Goal: Task Accomplishment & Management: Manage account settings

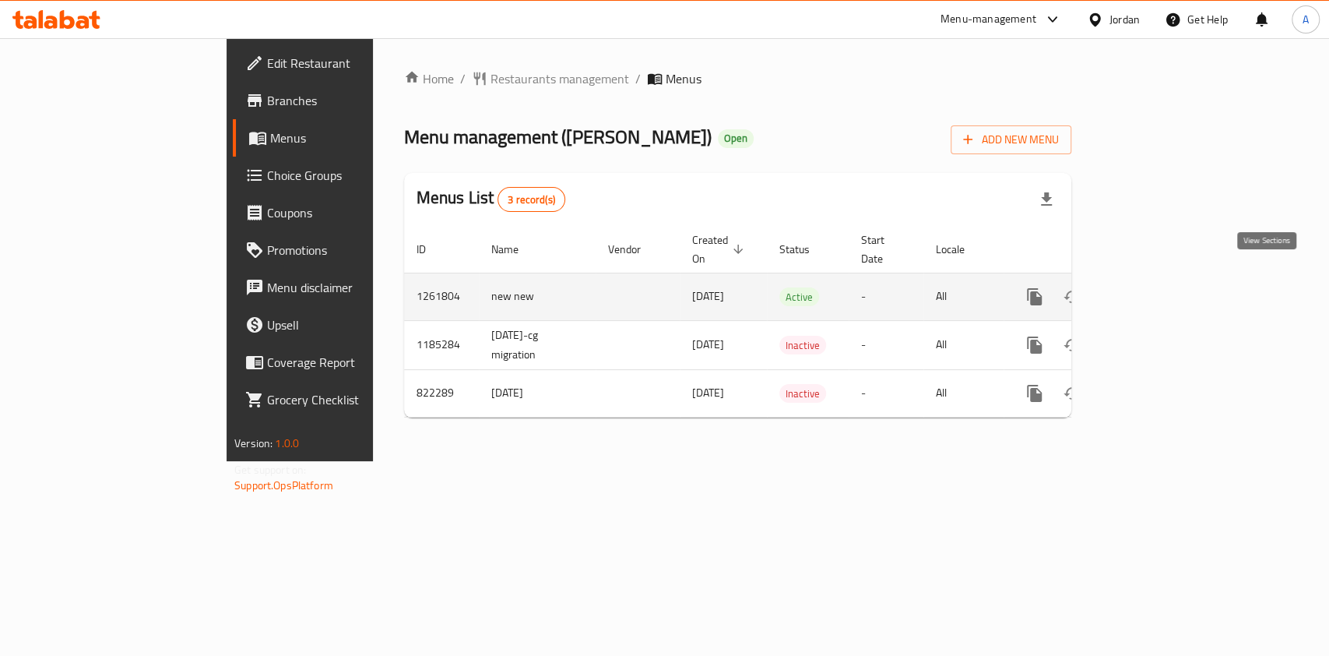
click at [1156, 287] on icon "enhanced table" at bounding box center [1146, 296] width 19 height 19
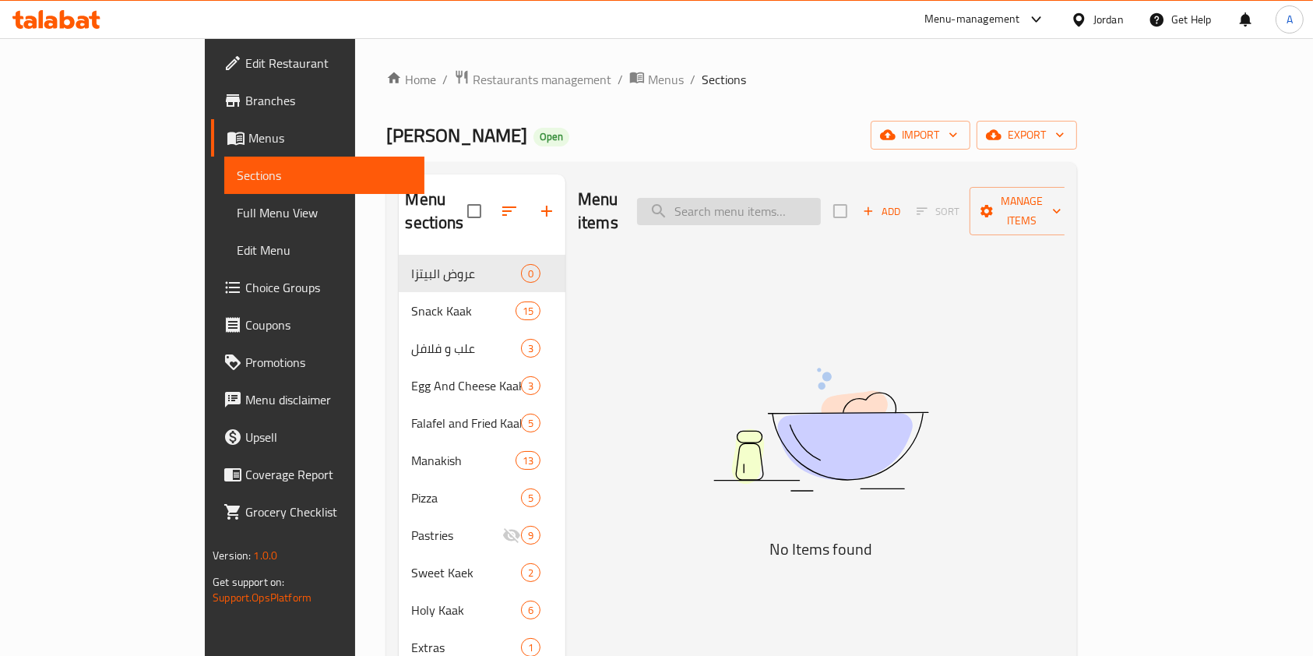
click at [805, 198] on input "search" at bounding box center [729, 211] width 184 height 27
type input ";"
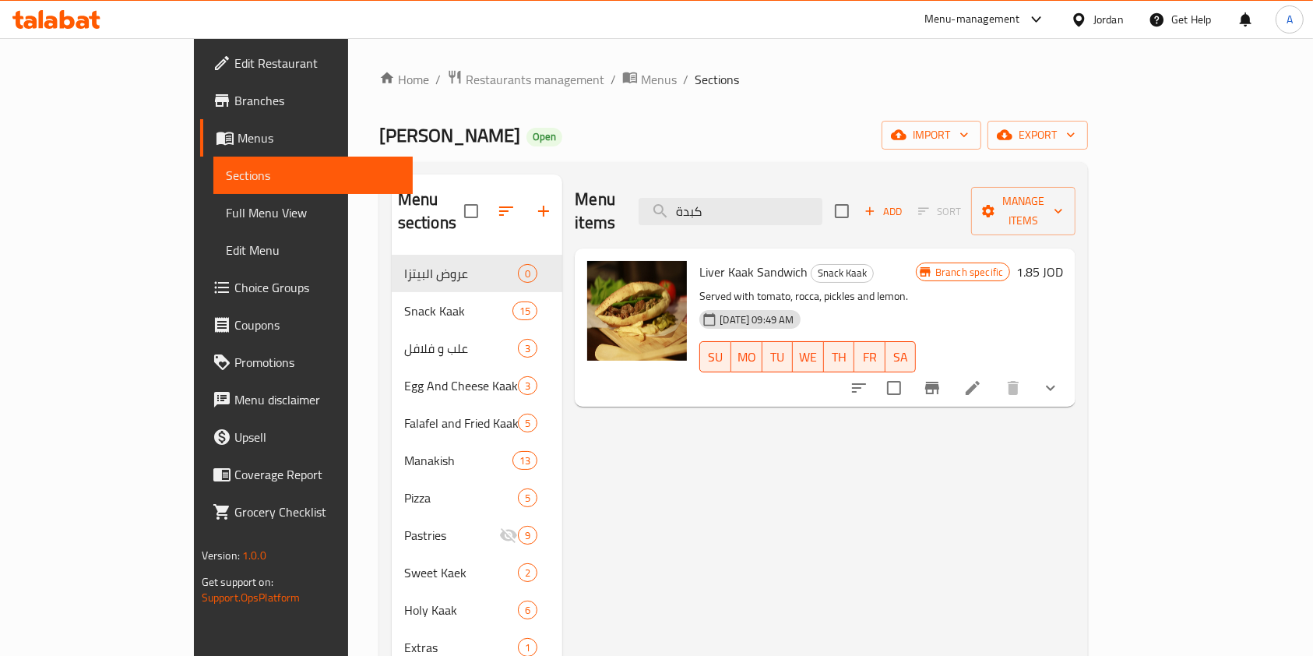
type input "كبدة"
click at [601, 275] on icon "upload picture" at bounding box center [609, 282] width 16 height 14
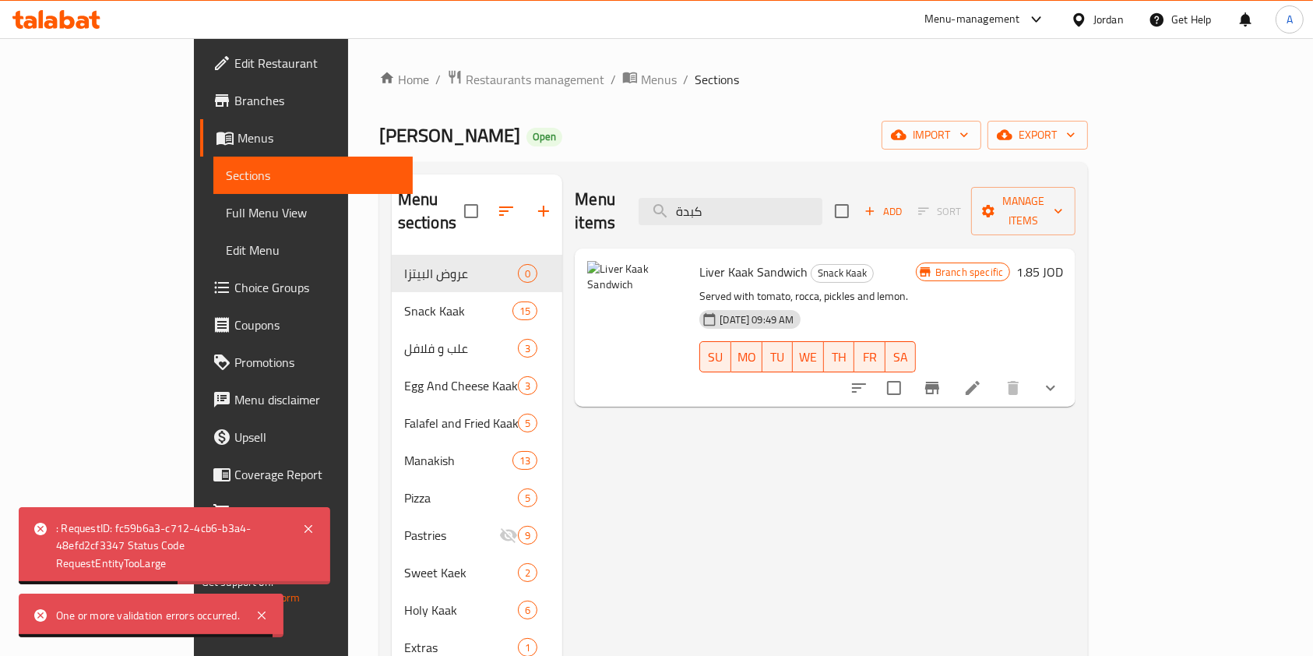
click at [994, 374] on li at bounding box center [973, 388] width 44 height 28
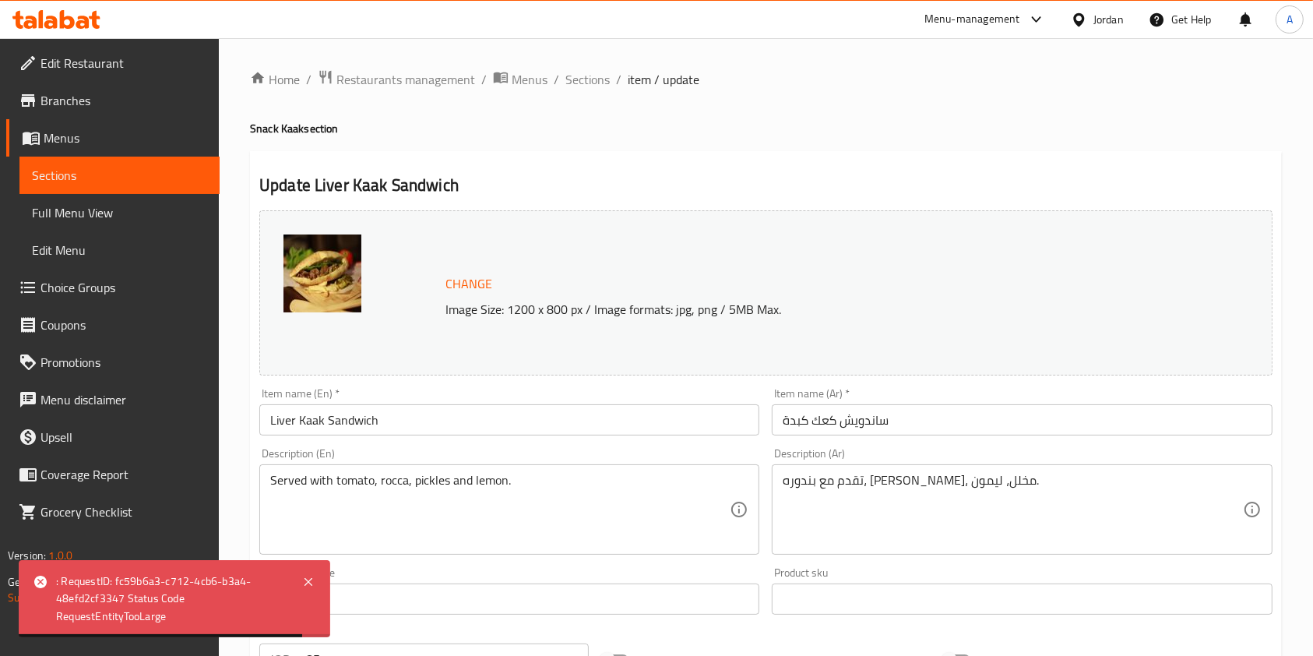
click at [456, 279] on span "Change" at bounding box center [468, 283] width 47 height 23
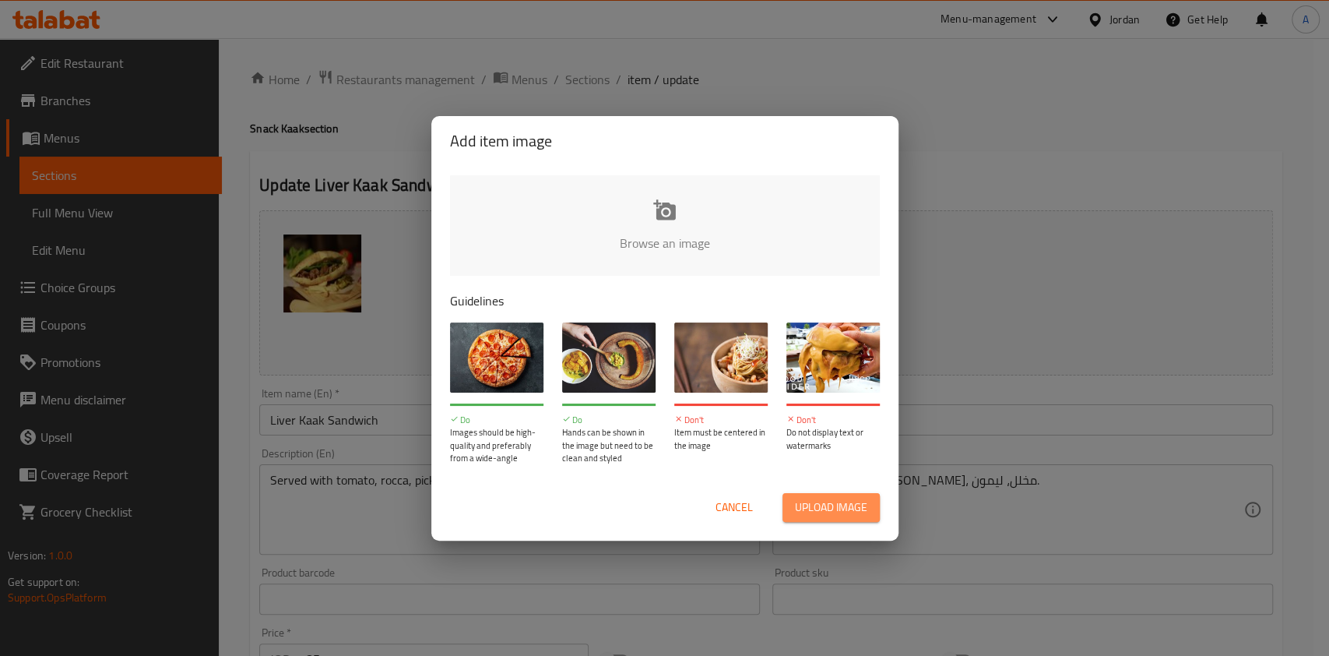
click at [797, 503] on span "Upload image" at bounding box center [831, 506] width 72 height 19
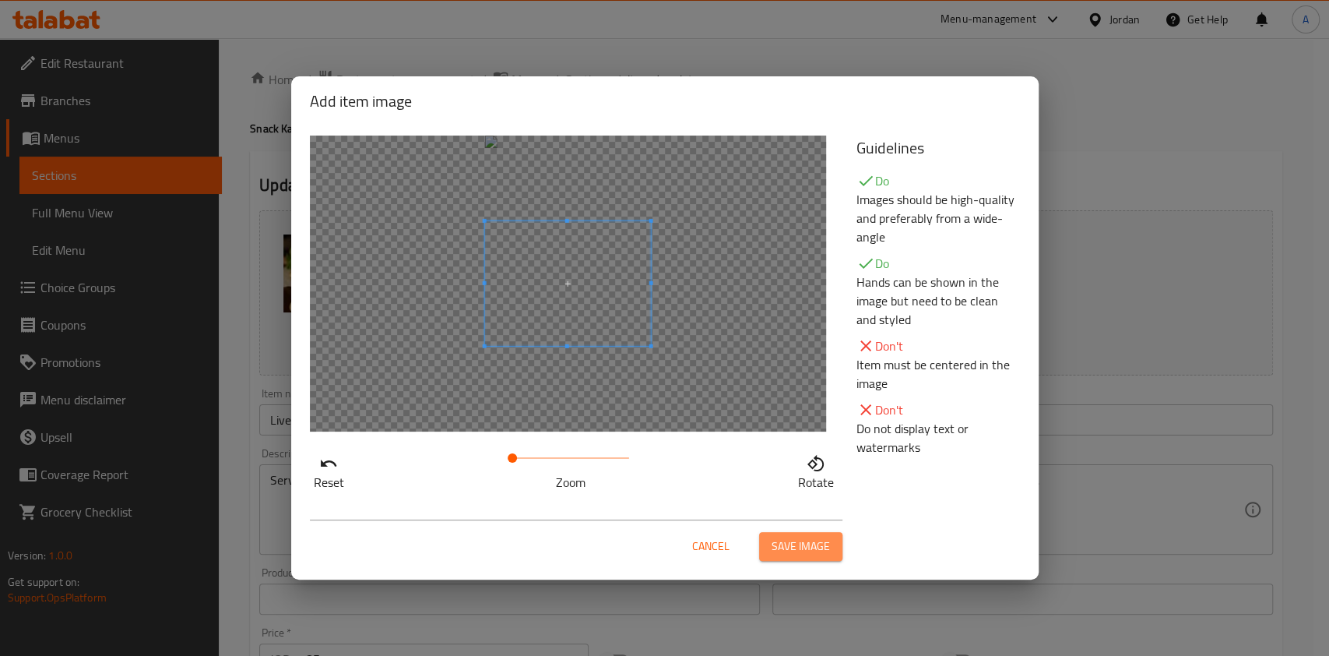
click at [799, 551] on span "Save image" at bounding box center [801, 545] width 58 height 19
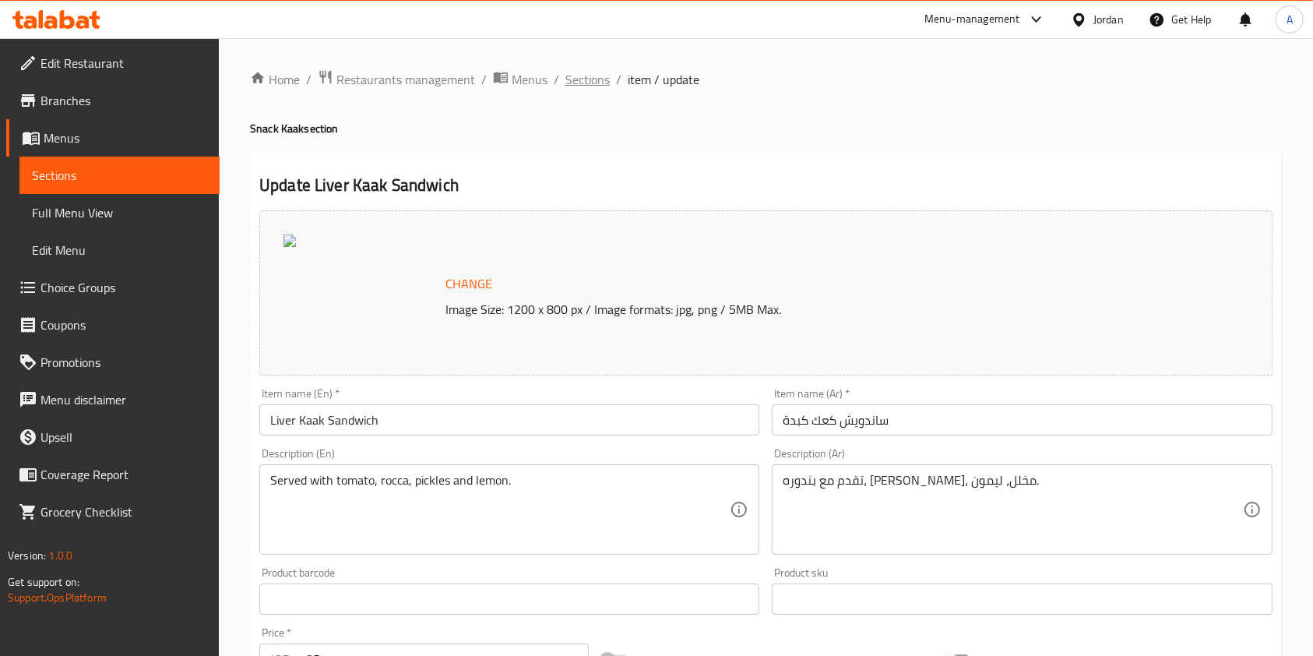
click at [578, 83] on span "Sections" at bounding box center [587, 79] width 44 height 19
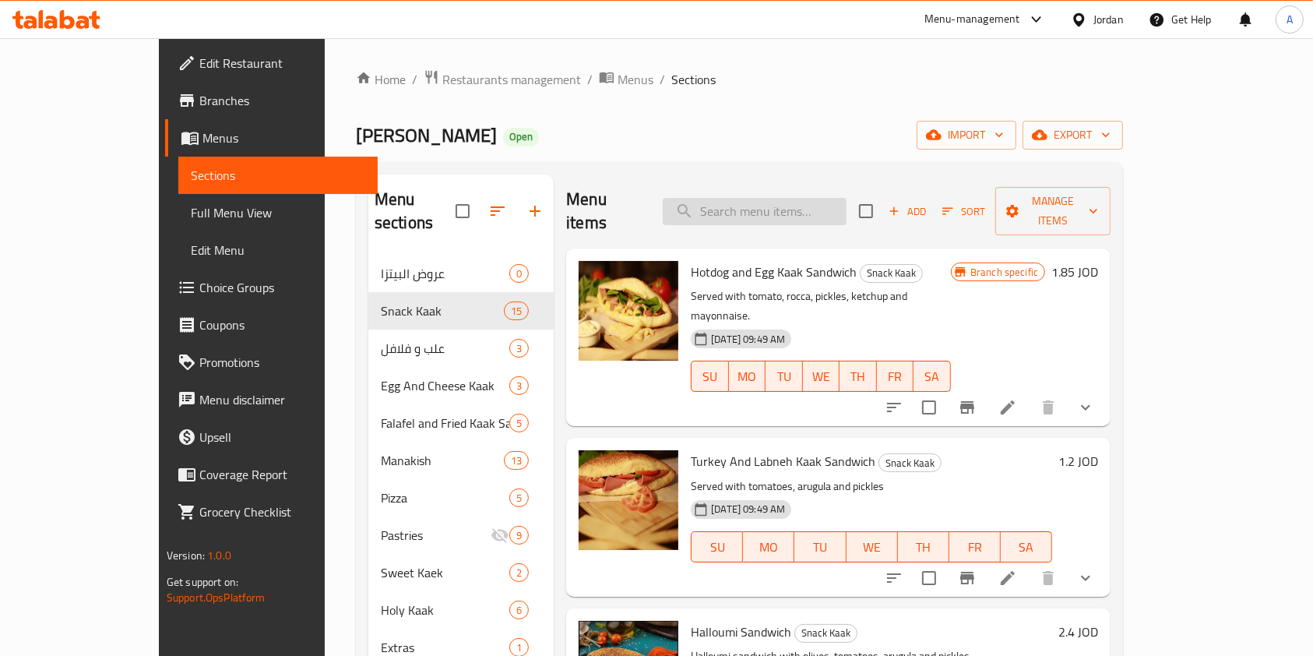
click at [784, 201] on input "search" at bounding box center [755, 211] width 184 height 27
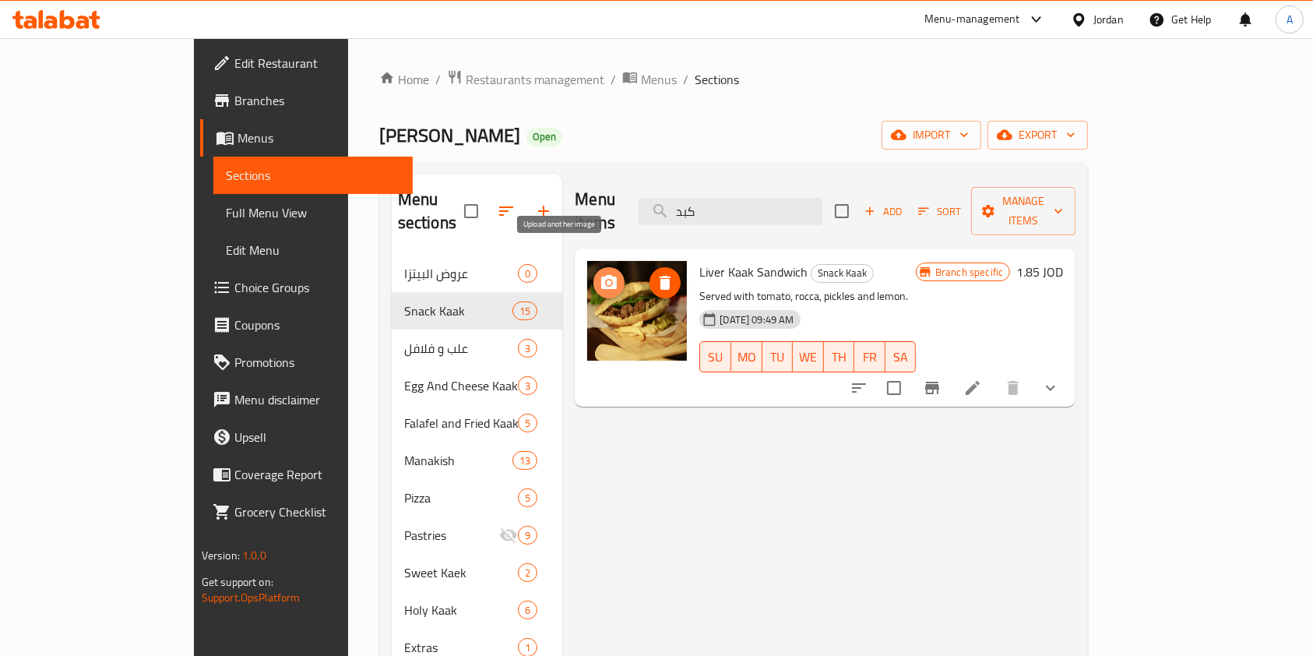
click at [599, 273] on icon "upload picture" at bounding box center [608, 282] width 19 height 19
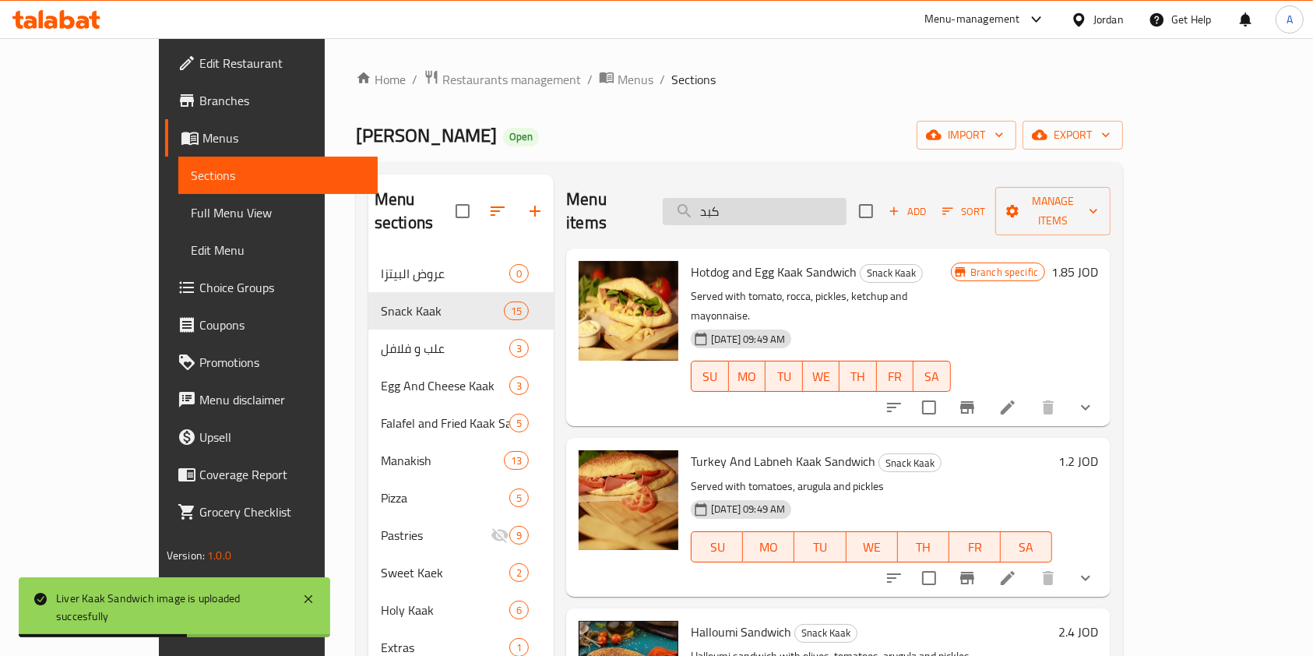
click at [814, 206] on input "كبد" at bounding box center [755, 211] width 184 height 27
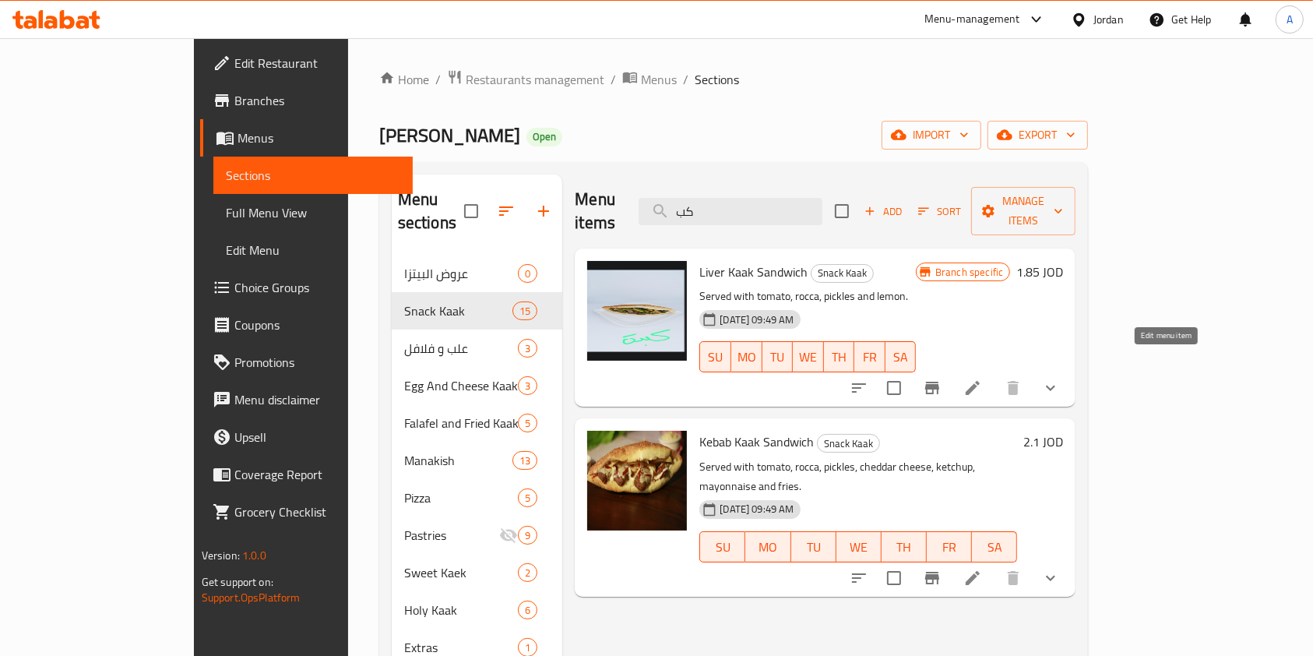
type input "كب"
click at [979, 381] on icon at bounding box center [972, 388] width 14 height 14
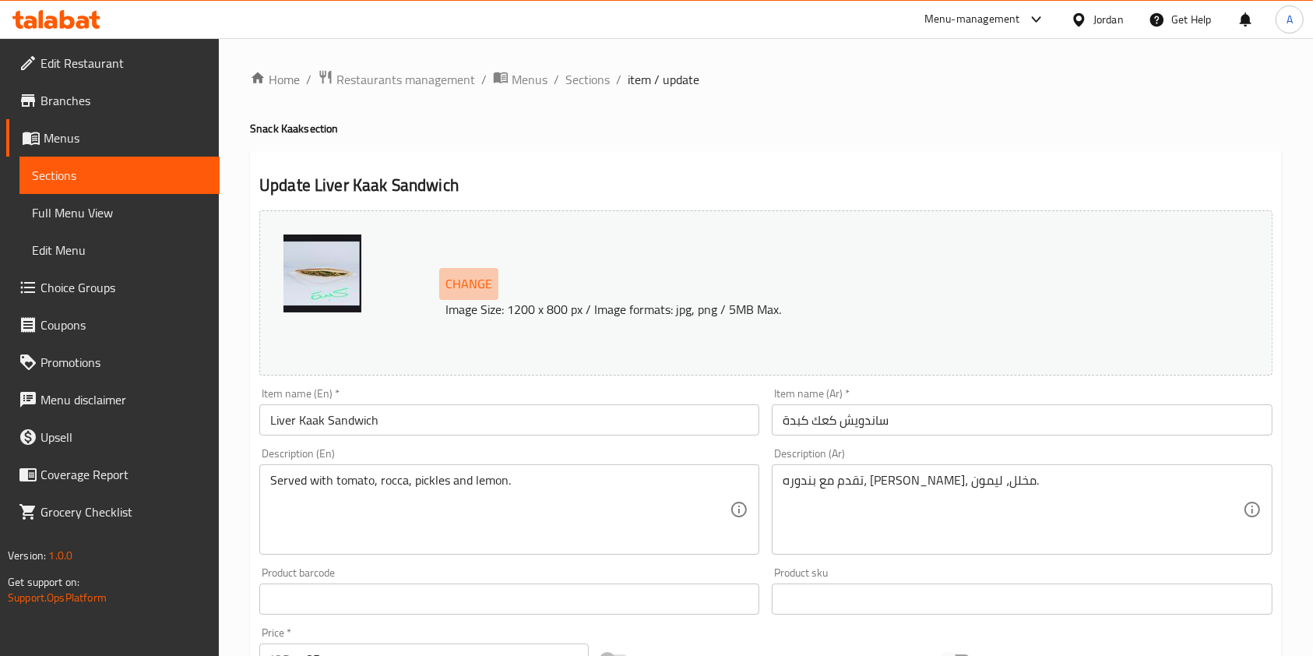
click at [466, 279] on span "Change" at bounding box center [468, 283] width 47 height 23
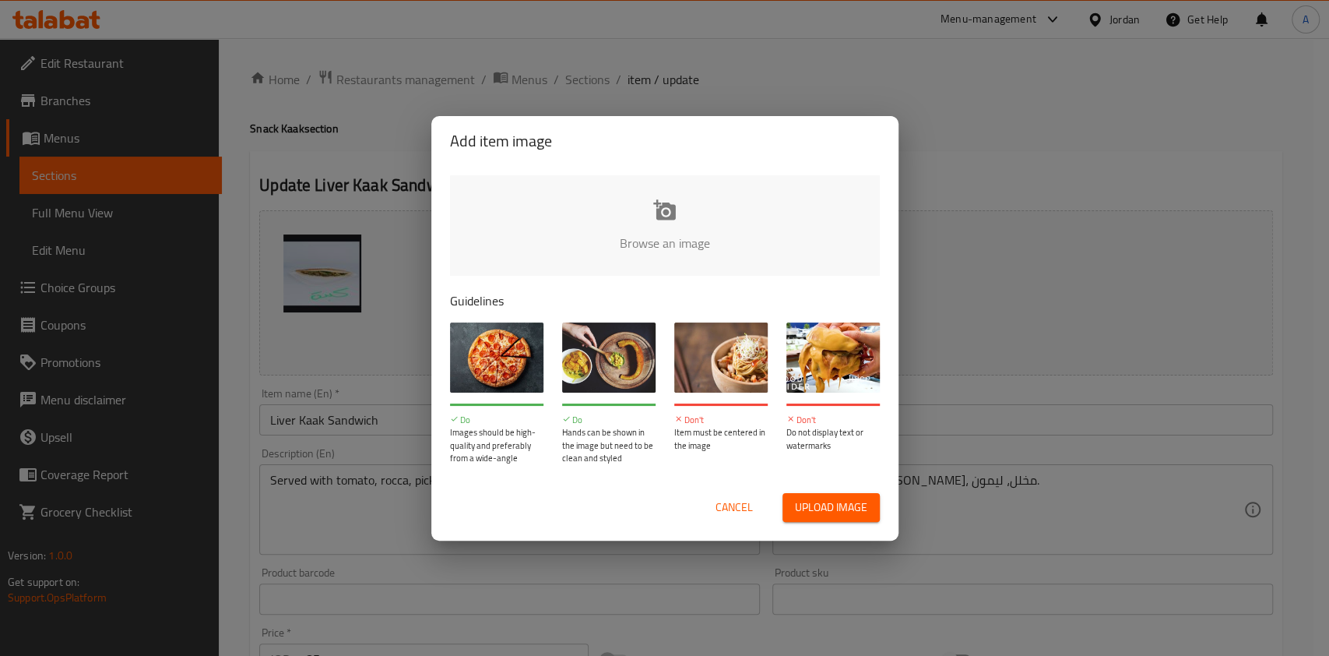
click at [820, 501] on span "Upload image" at bounding box center [831, 506] width 72 height 19
type input "C:\fakepath\WhatsApp Image [DATE] 3.13.04 PM.jpeg"
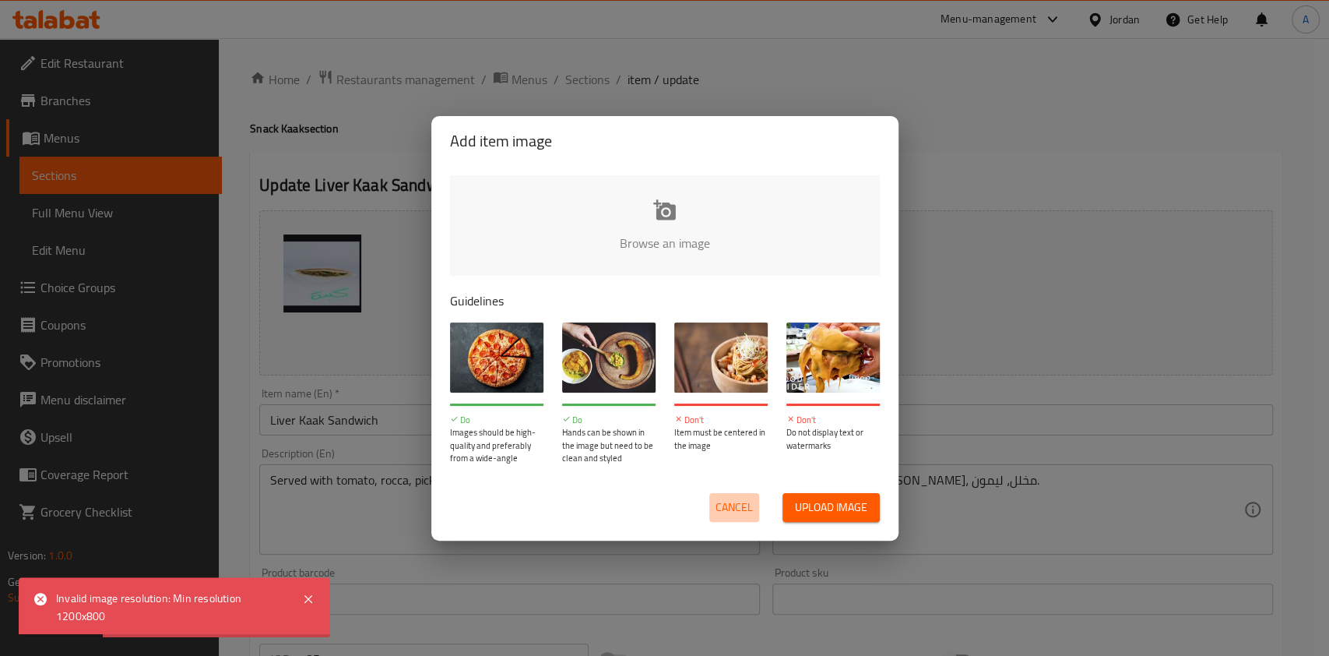
click at [718, 497] on span "Cancel" at bounding box center [733, 506] width 37 height 19
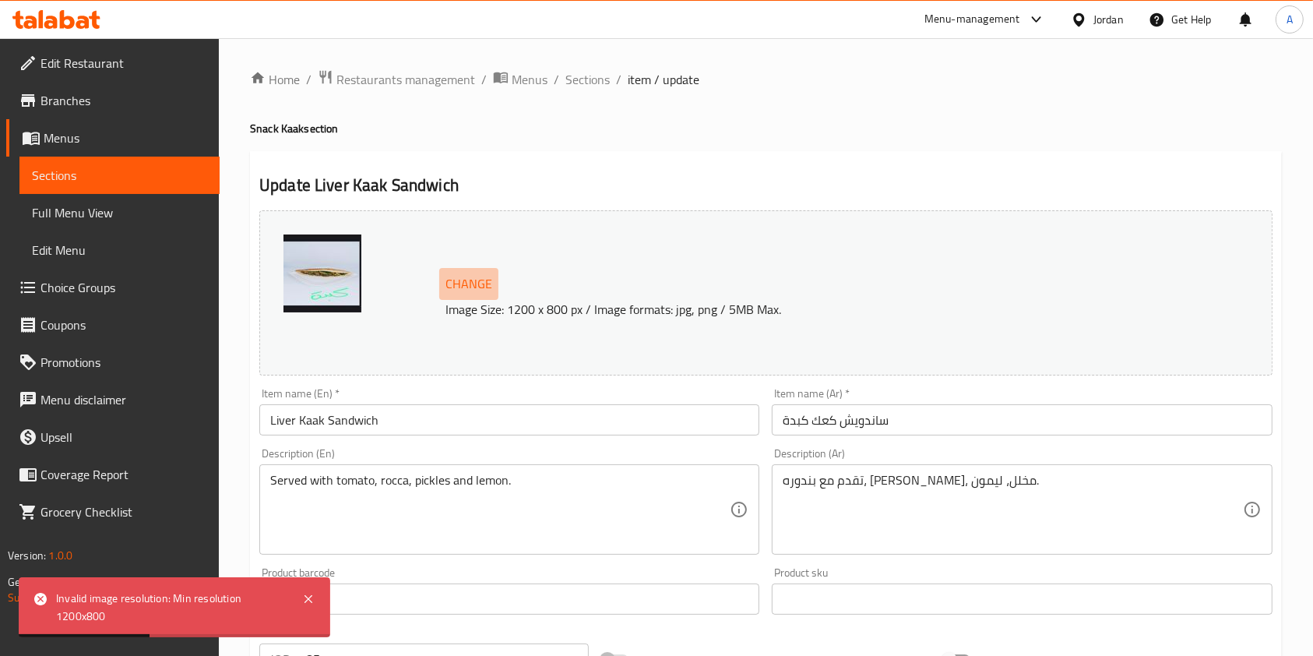
click at [462, 283] on span "Change" at bounding box center [468, 283] width 47 height 23
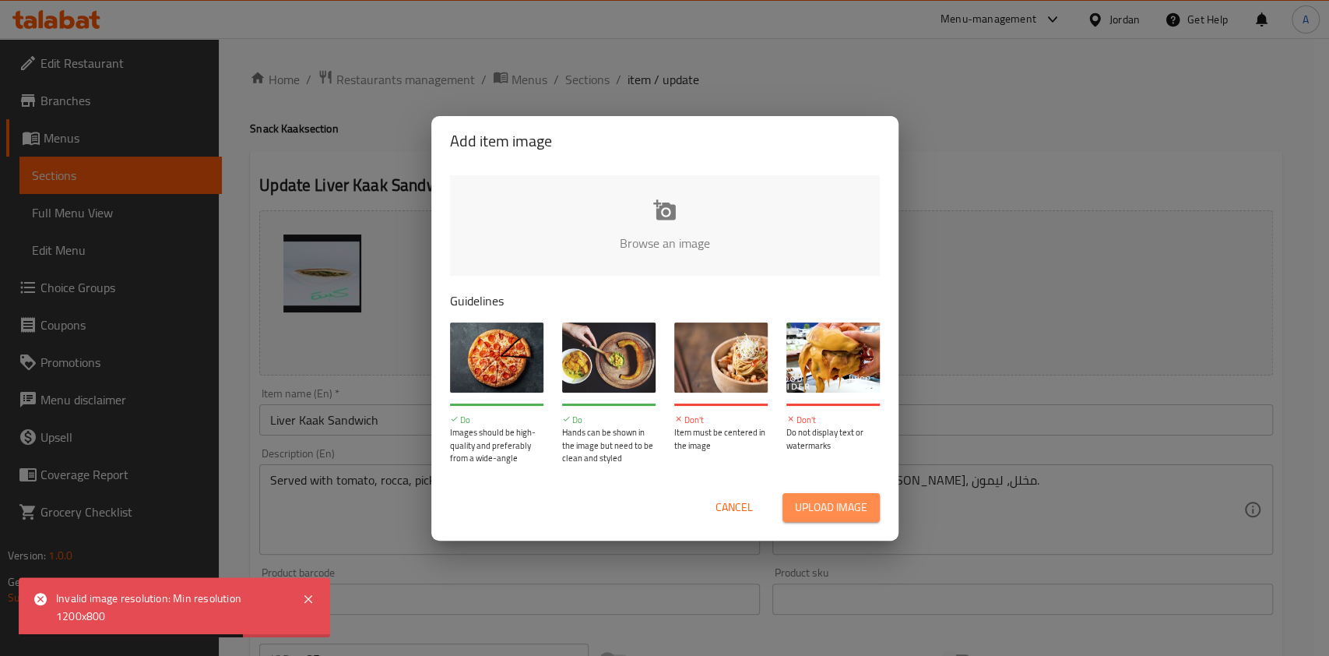
click at [816, 498] on span "Upload image" at bounding box center [831, 506] width 72 height 19
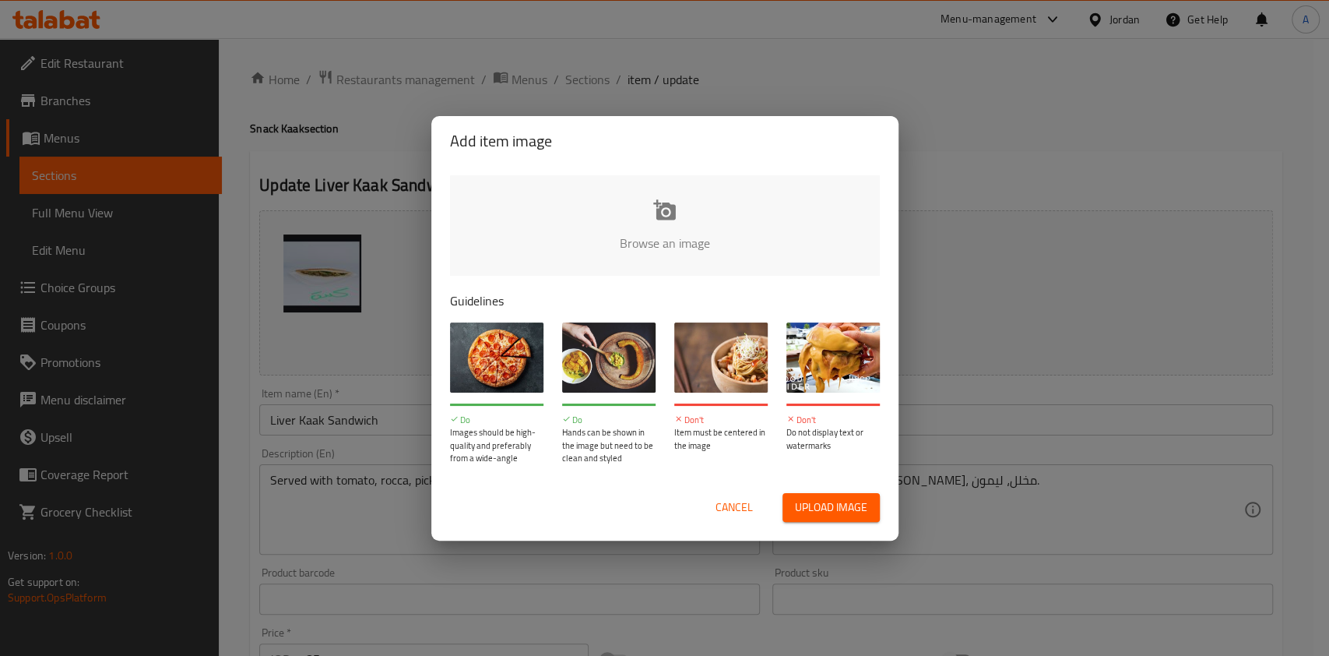
type input "C:\fakepath\WhatsApp Image [DATE] 3.13.04 PM.jpeg"
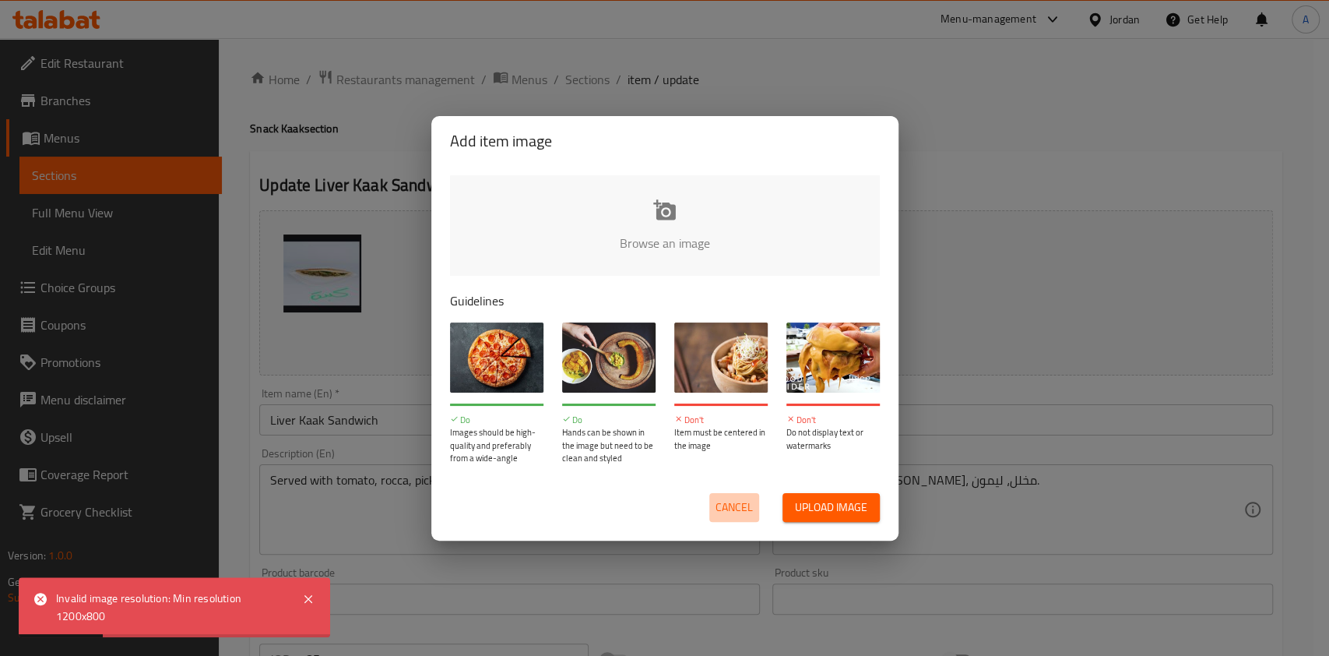
click at [731, 508] on span "Cancel" at bounding box center [733, 506] width 37 height 19
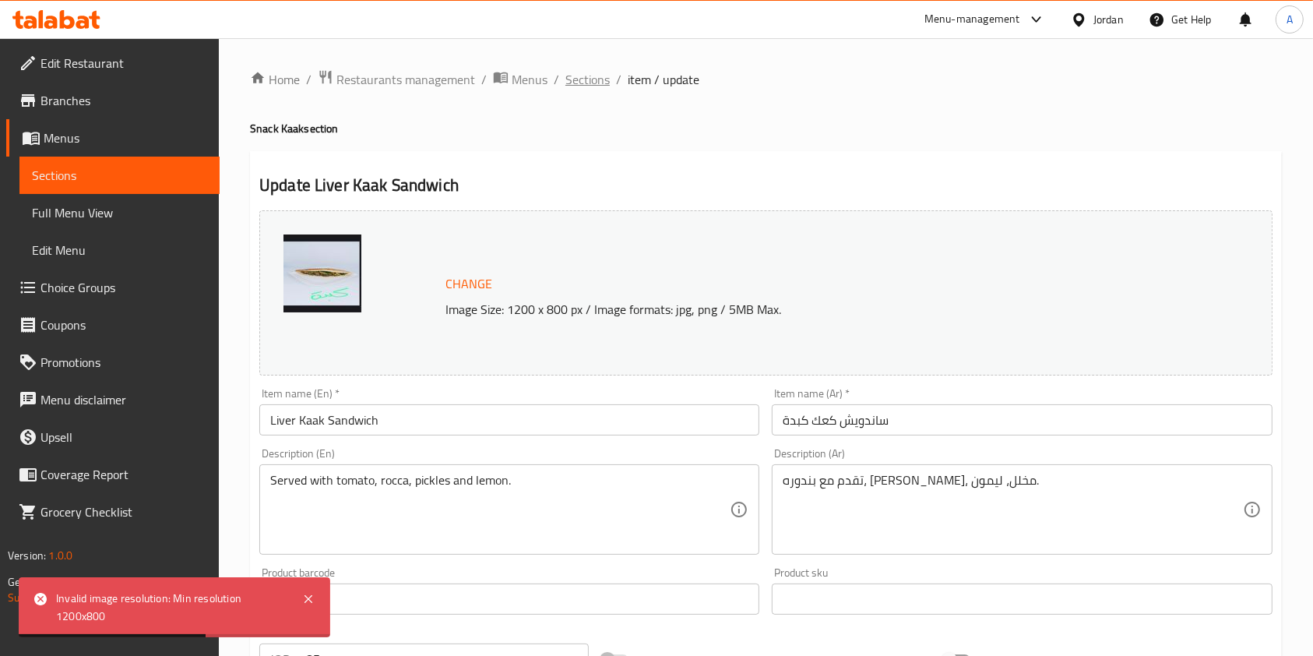
click at [592, 78] on span "Sections" at bounding box center [587, 79] width 44 height 19
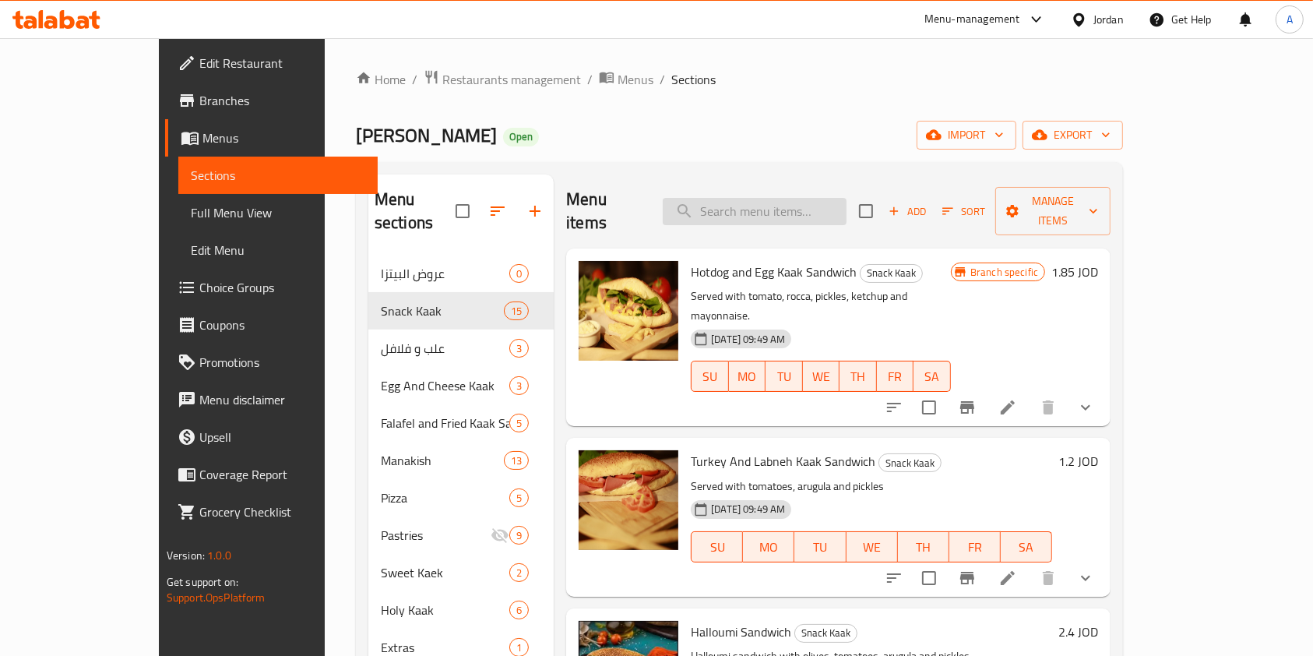
click at [776, 199] on input "search" at bounding box center [755, 211] width 184 height 27
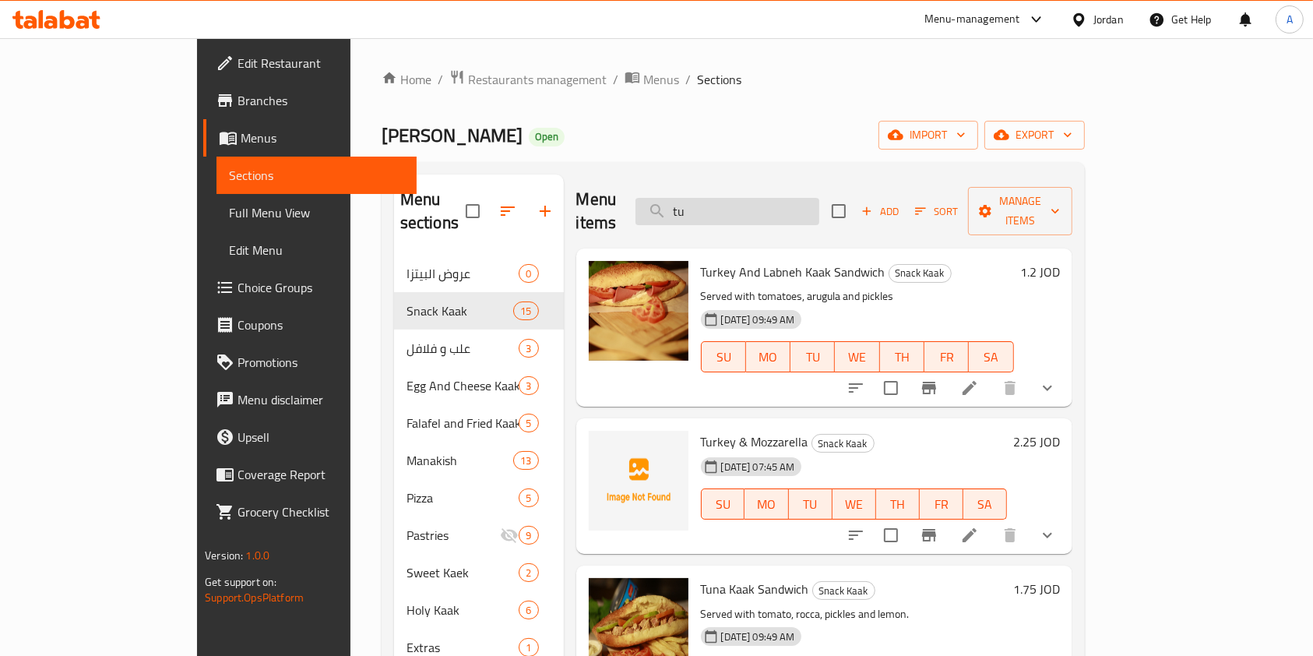
type input "t"
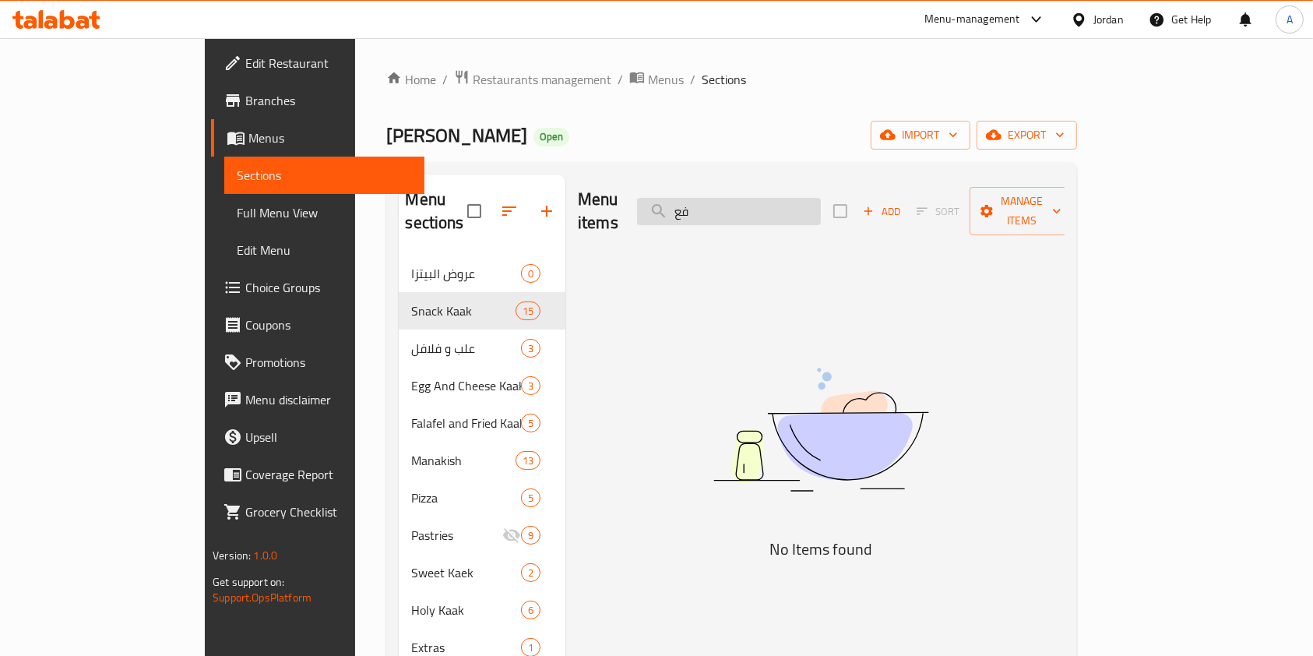
type input "ف"
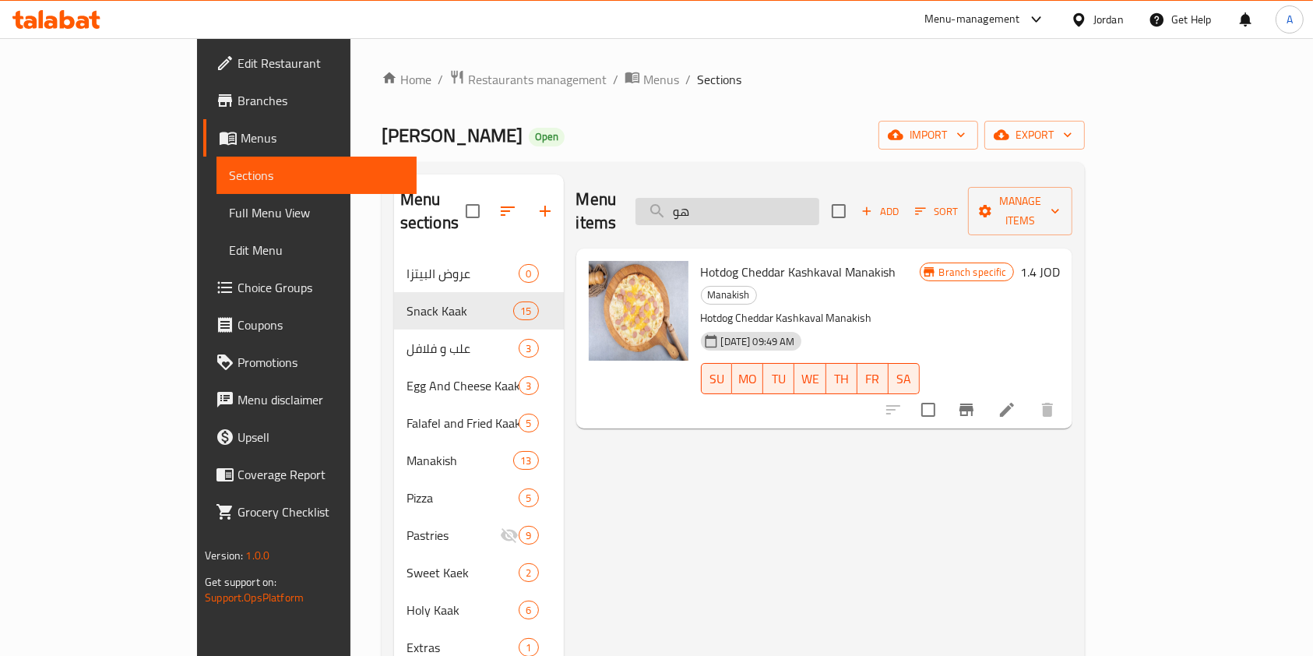
type input "ه"
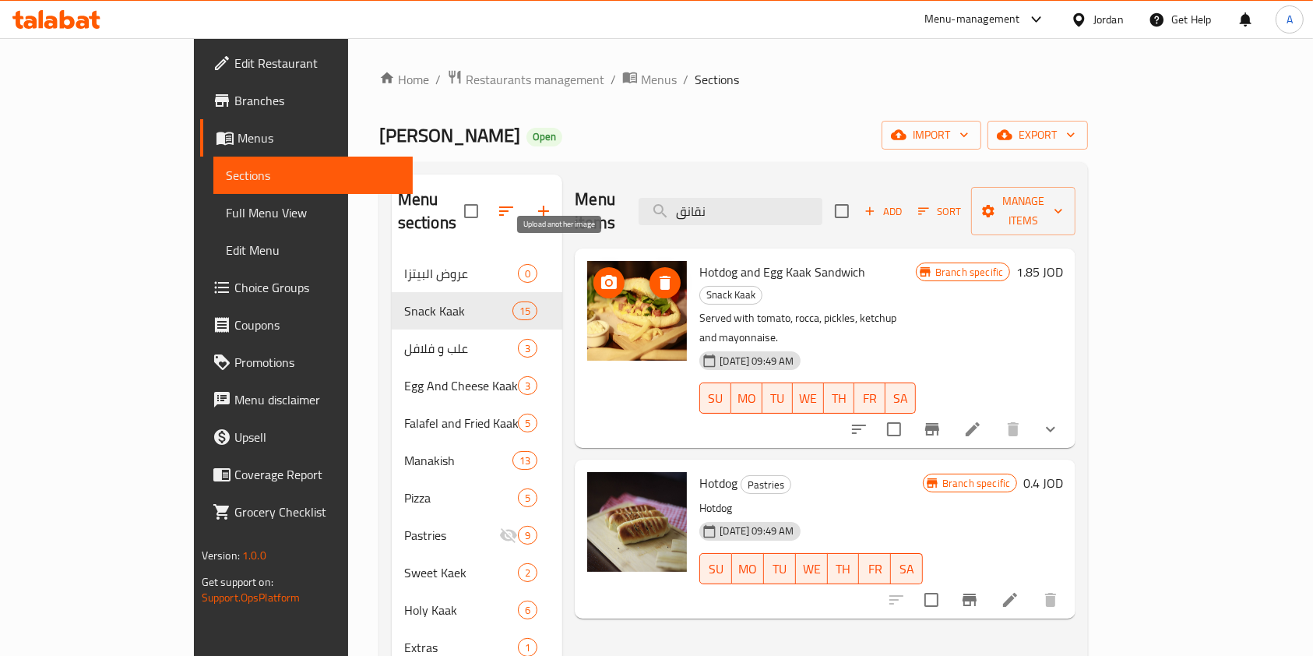
type input "نقانق"
click at [601, 275] on icon "upload picture" at bounding box center [609, 282] width 16 height 14
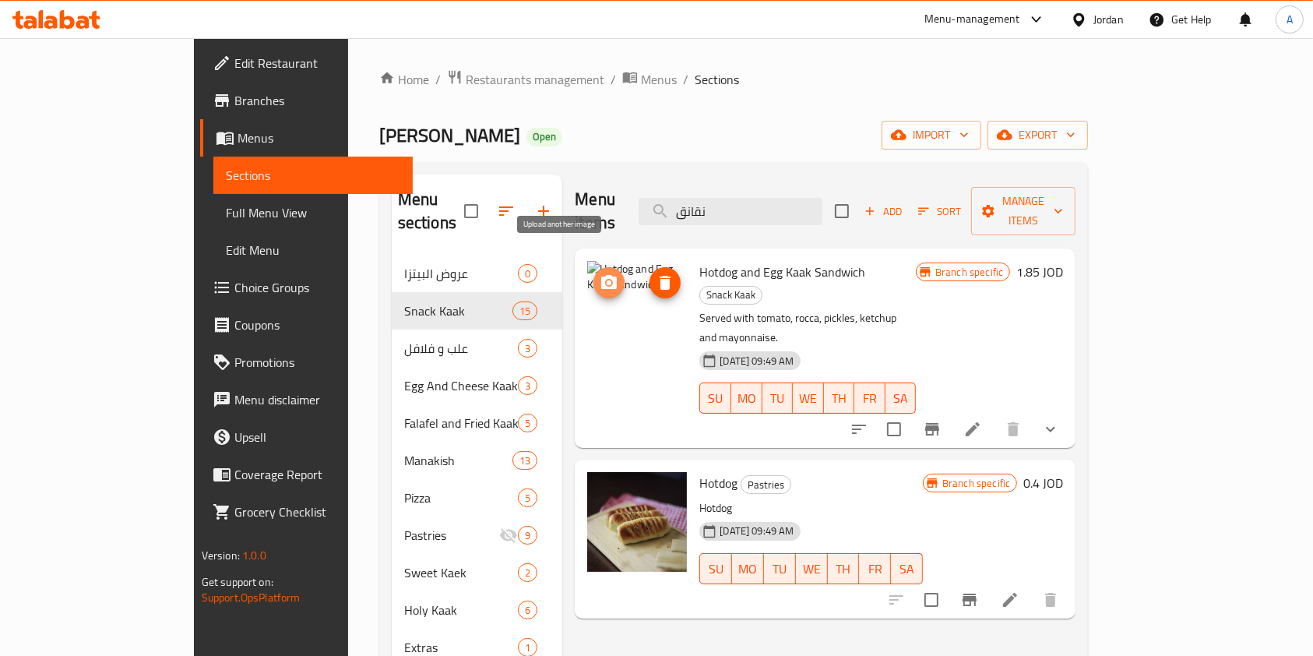
click at [601, 275] on icon "upload picture" at bounding box center [609, 282] width 16 height 14
click at [599, 273] on icon "upload picture" at bounding box center [608, 282] width 19 height 19
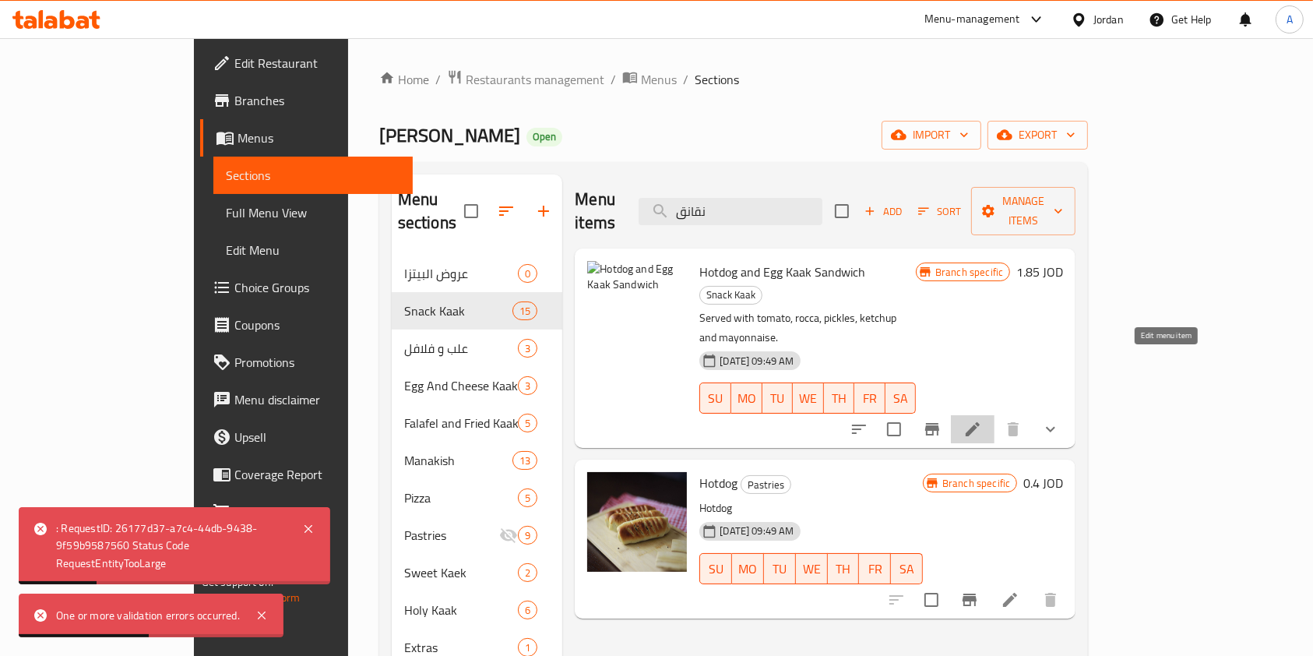
click at [982, 420] on icon at bounding box center [972, 429] width 19 height 19
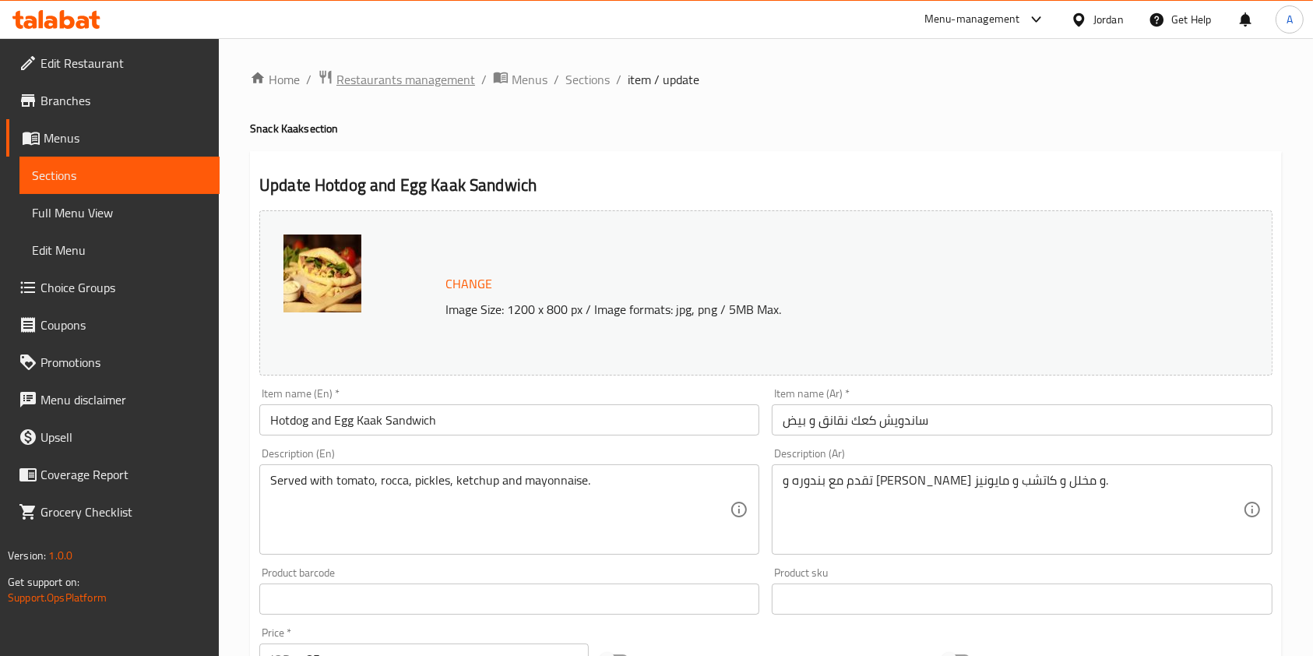
click at [418, 72] on span "Restaurants management" at bounding box center [405, 79] width 139 height 19
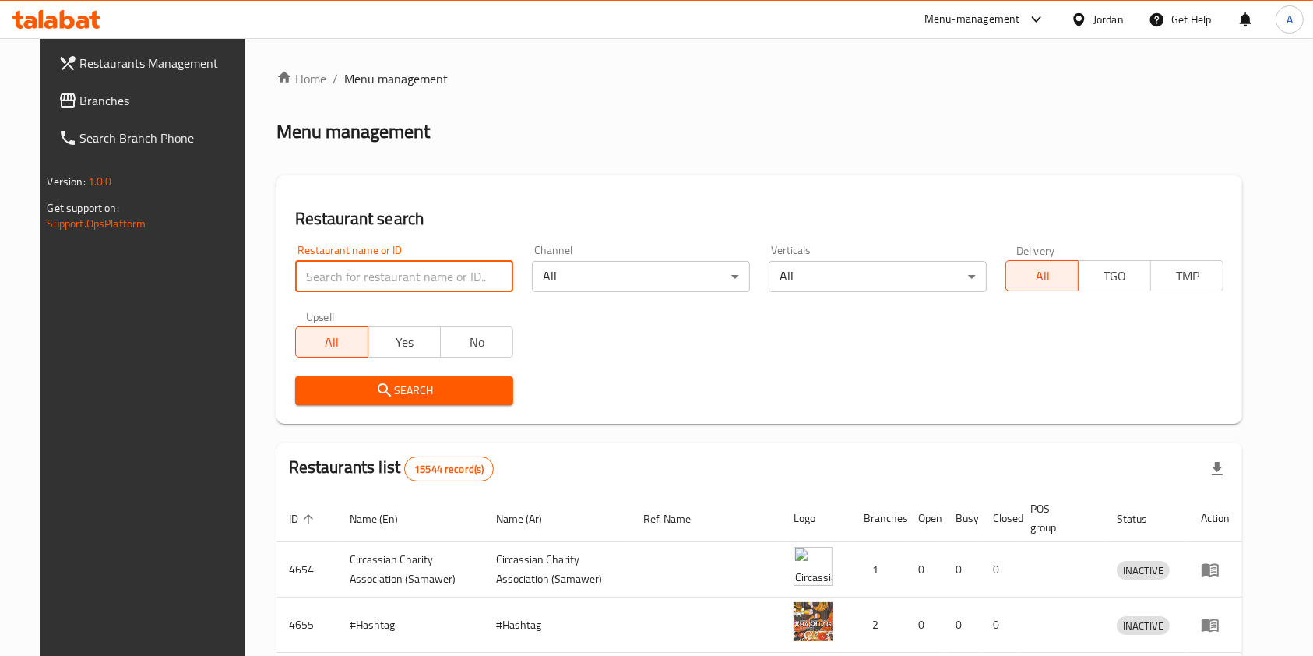
click at [364, 274] on input "search" at bounding box center [404, 276] width 218 height 31
type input "cake shop restaurant"
